Goal: Task Accomplishment & Management: Use online tool/utility

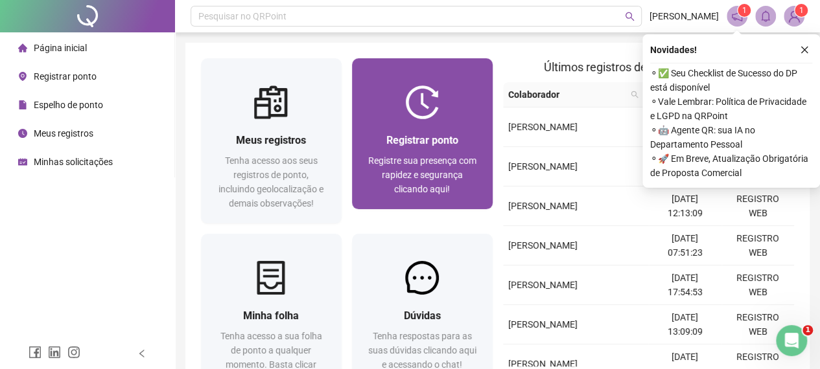
click at [431, 129] on div "Registrar ponto Registre sua presença com rapidez e segurança clicando aqui!" at bounding box center [422, 164] width 141 height 90
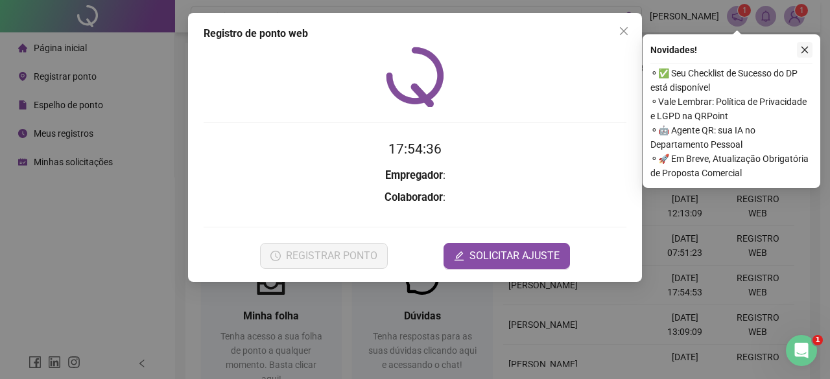
click at [807, 50] on icon "close" at bounding box center [804, 49] width 9 height 9
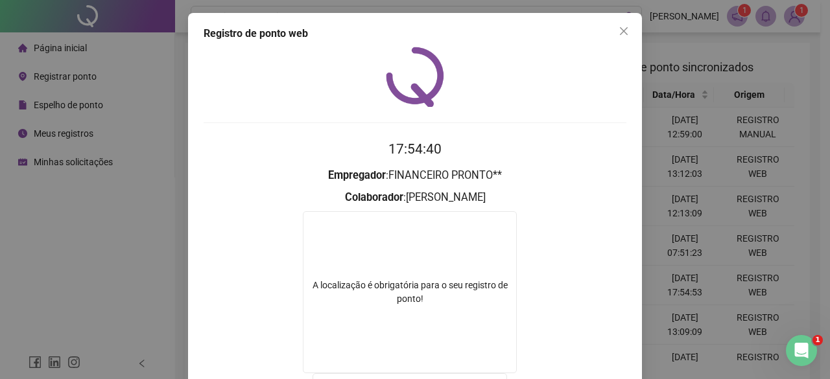
click at [614, 47] on div at bounding box center [415, 77] width 423 height 60
click at [618, 36] on icon "close" at bounding box center [623, 31] width 10 height 10
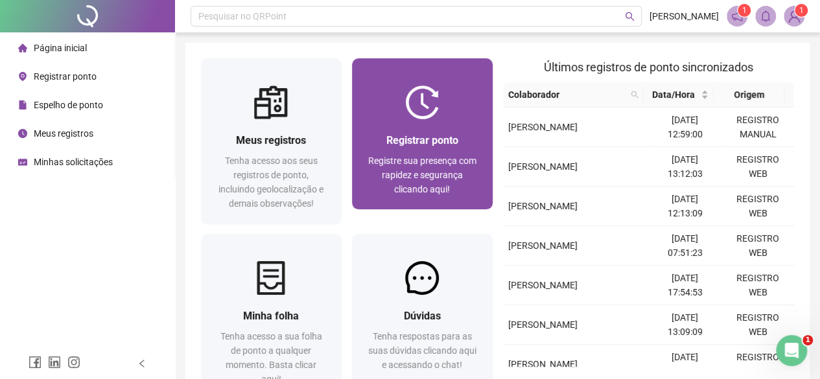
click at [451, 158] on span "Registre sua presença com rapidez e segurança clicando aqui!" at bounding box center [422, 175] width 108 height 39
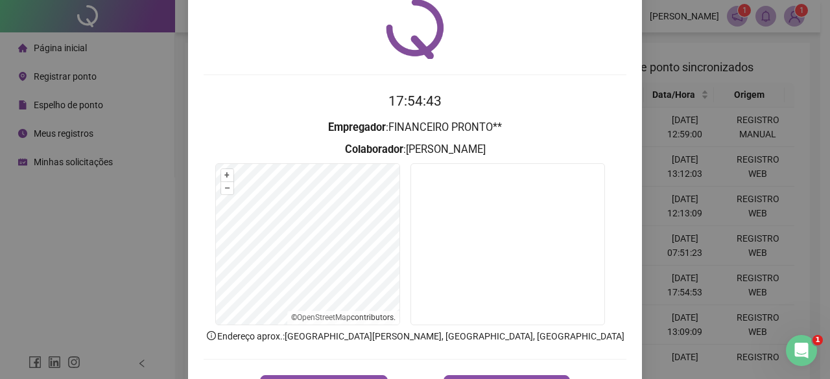
scroll to position [97, 0]
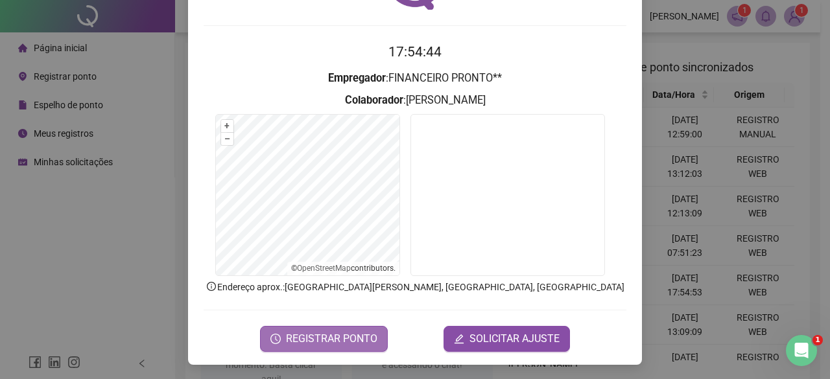
click at [294, 333] on span "REGISTRAR PONTO" at bounding box center [331, 339] width 91 height 16
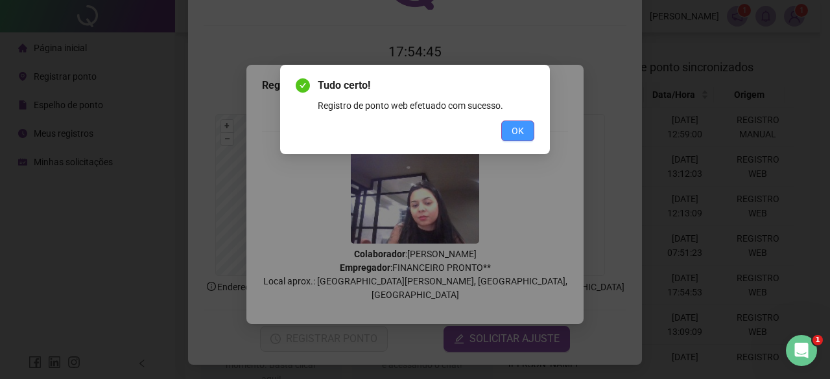
click at [507, 141] on div "Tudo certo! Registro de ponto web efetuado com sucesso. OK" at bounding box center [415, 109] width 270 height 89
click at [509, 138] on button "OK" at bounding box center [517, 131] width 33 height 21
